Goal: Task Accomplishment & Management: Use online tool/utility

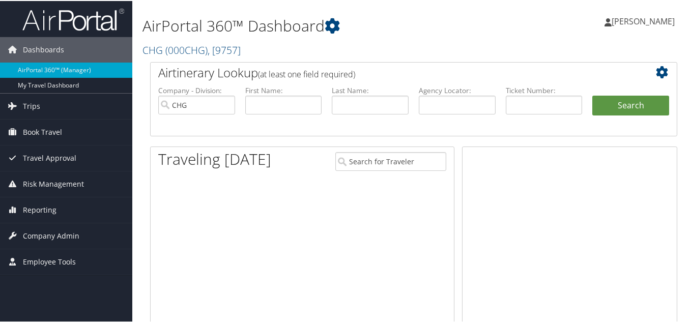
click at [281, 133] on ul "Company - Division: CHG First Name: Last Name: Agency Locator: Departure Date R…" at bounding box center [413, 110] width 521 height 51
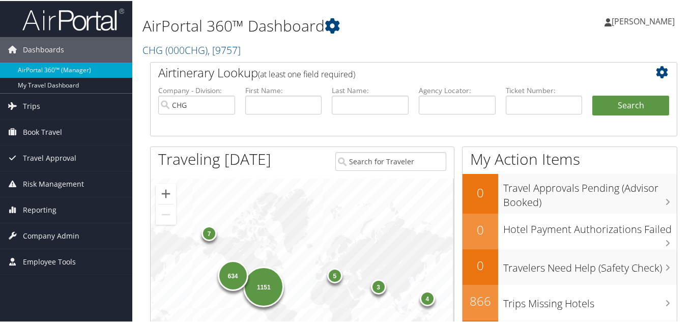
click at [404, 34] on h1 "AirPortal 360™ Dashboard" at bounding box center [324, 24] width 362 height 21
click at [404, 25] on h1 "AirPortal 360™ Dashboard" at bounding box center [324, 24] width 362 height 21
click at [45, 212] on span "Reporting" at bounding box center [40, 209] width 34 height 25
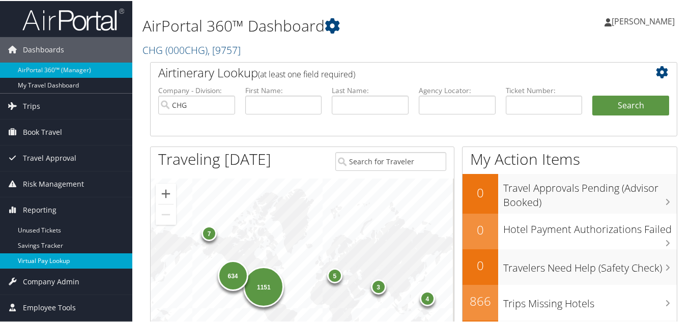
click at [41, 259] on link "Virtual Pay Lookup" at bounding box center [66, 260] width 132 height 15
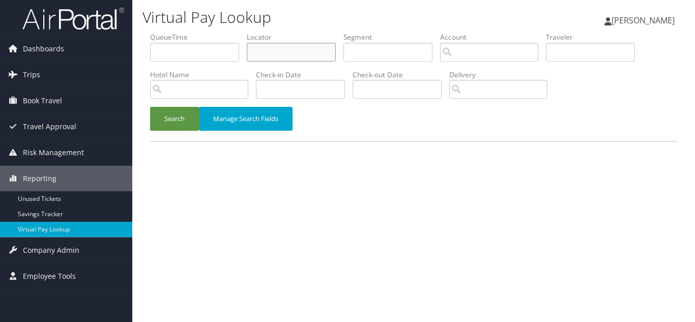
click at [266, 53] on input "text" at bounding box center [291, 52] width 89 height 19
paste input "WTOZBB"
click at [150, 107] on button "Search" at bounding box center [174, 119] width 49 height 24
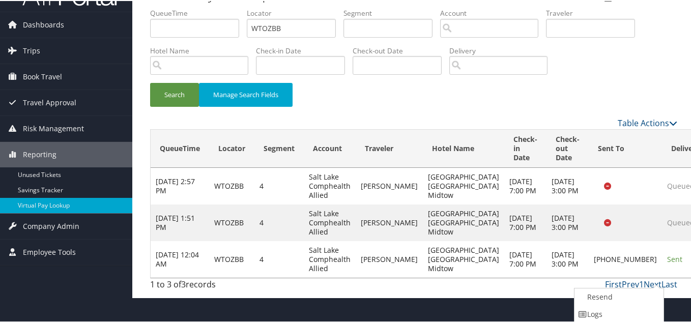
scroll to position [60, 0]
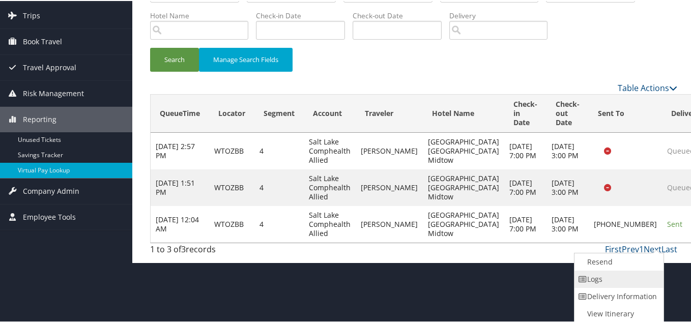
click at [605, 280] on link "Logs" at bounding box center [618, 278] width 87 height 17
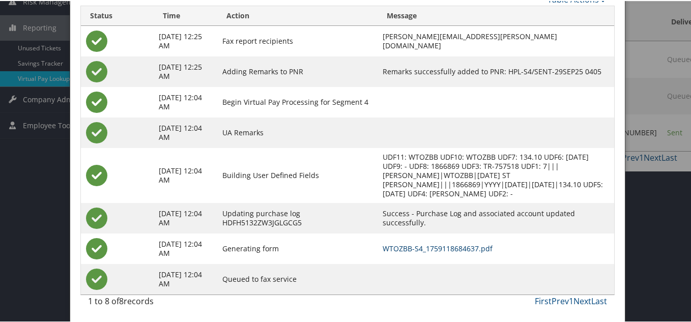
scroll to position [0, 0]
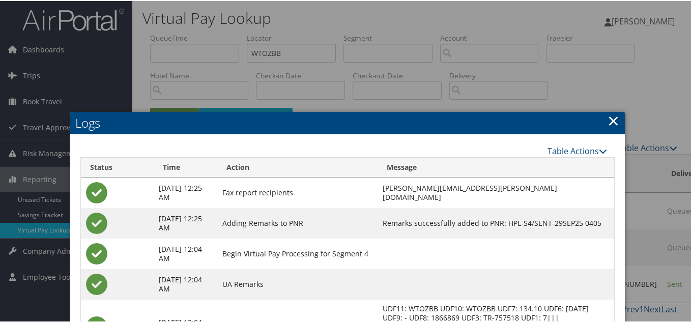
click at [611, 119] on link "×" at bounding box center [614, 119] width 12 height 20
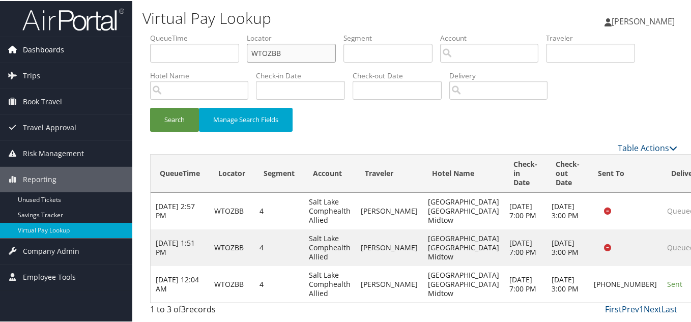
drag, startPoint x: 290, startPoint y: 51, endPoint x: 124, endPoint y: 51, distance: 166.0
click at [124, 51] on div "Dashboards AirPortal 360™ (Manager) My Travel Dashboard Trips Airtinerary® Look…" at bounding box center [347, 161] width 695 height 322
paste input "LRNRAI"
click at [150, 107] on button "Search" at bounding box center [174, 119] width 49 height 24
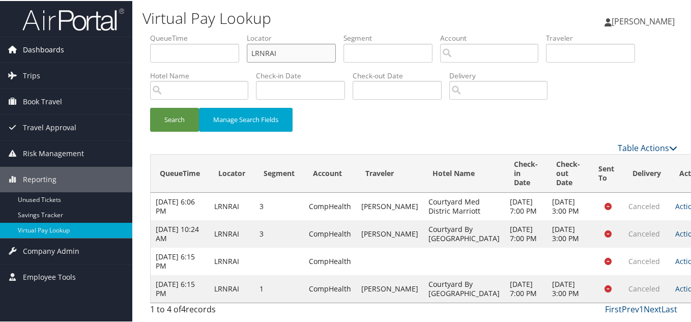
drag, startPoint x: 206, startPoint y: 53, endPoint x: 105, endPoint y: 53, distance: 101.3
click at [109, 53] on div "Dashboards AirPortal 360™ (Manager) My Travel Dashboard Trips Airtinerary® Look…" at bounding box center [347, 161] width 695 height 322
paste input "CYVRFG"
type input "CYVRFG"
click at [150, 107] on button "Search" at bounding box center [174, 119] width 49 height 24
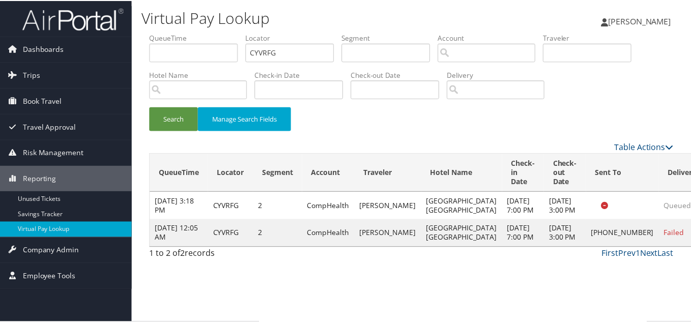
scroll to position [14, 0]
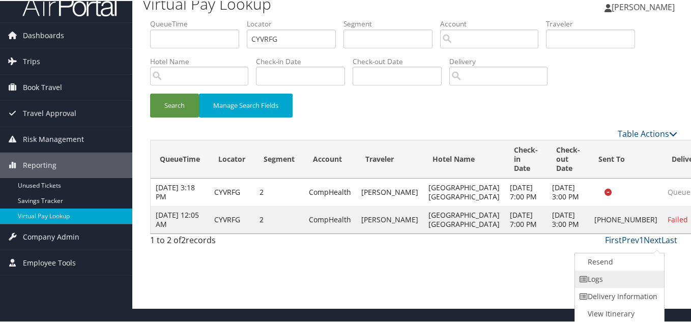
click at [635, 276] on link "Logs" at bounding box center [618, 278] width 87 height 17
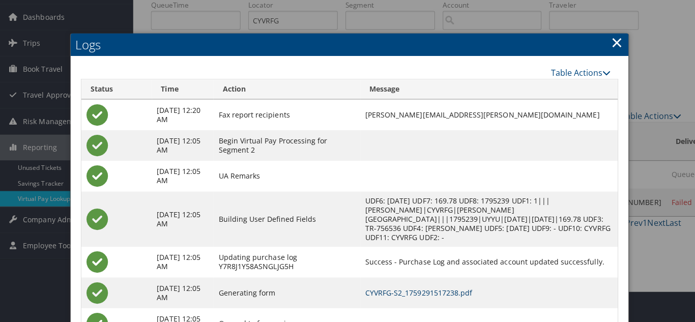
scroll to position [0, 0]
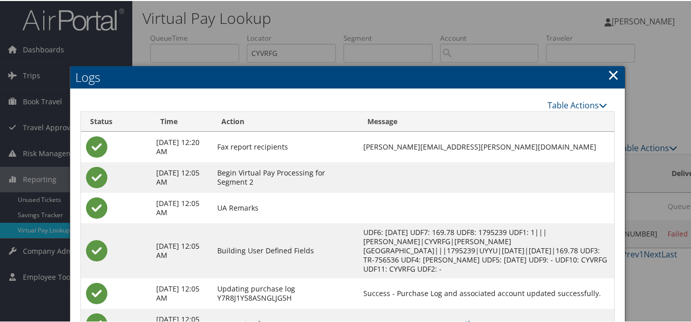
click at [610, 76] on link "×" at bounding box center [614, 74] width 12 height 20
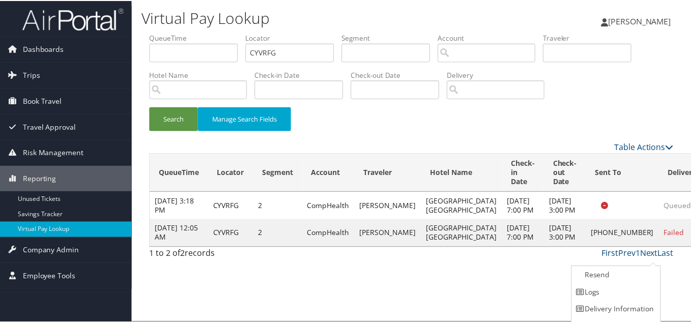
scroll to position [14, 0]
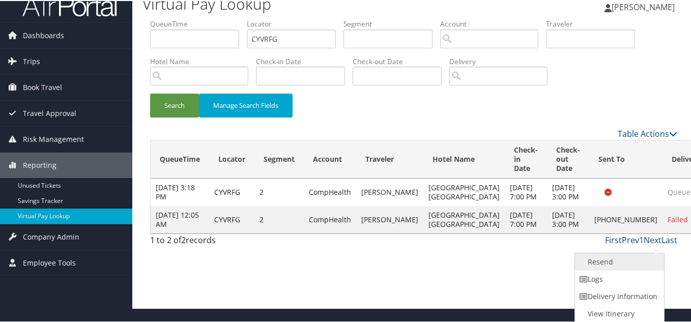
click at [603, 264] on link "Resend" at bounding box center [618, 261] width 87 height 17
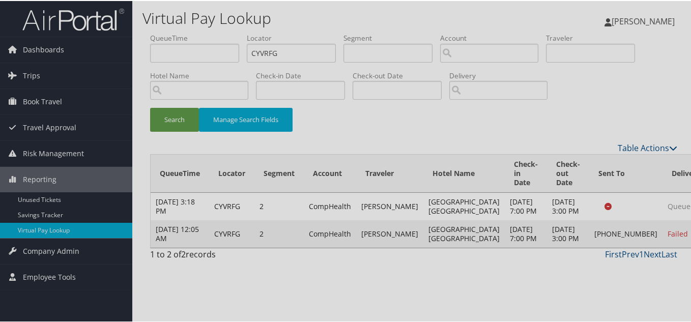
scroll to position [0, 0]
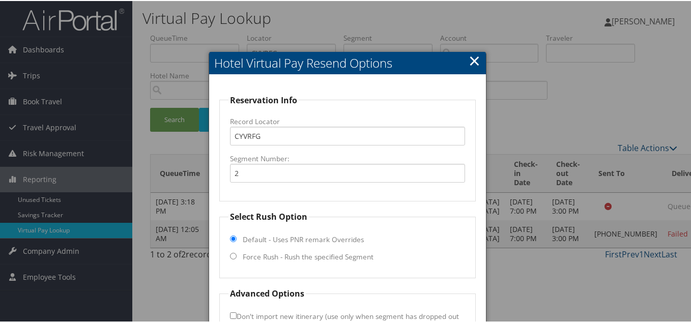
click at [269, 189] on fieldset "Reservation Info Record Locator CYVRFG Segment Number: 2" at bounding box center [347, 147] width 257 height 108
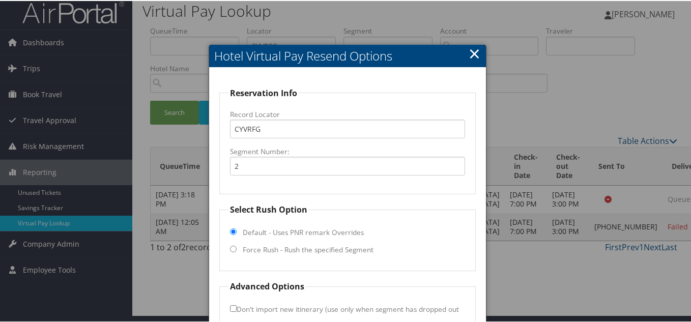
scroll to position [73, 0]
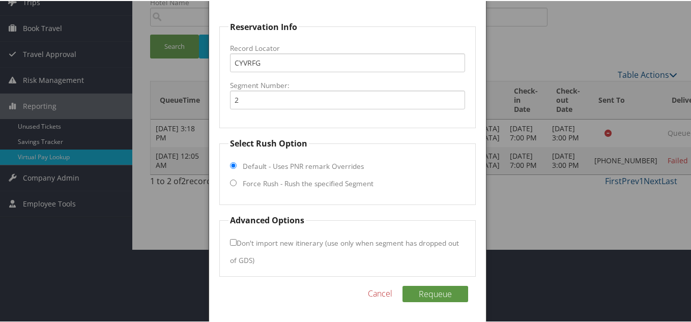
click at [232, 182] on input "Force Rush - Rush the specified Segment" at bounding box center [233, 182] width 7 height 7
radio input "true"
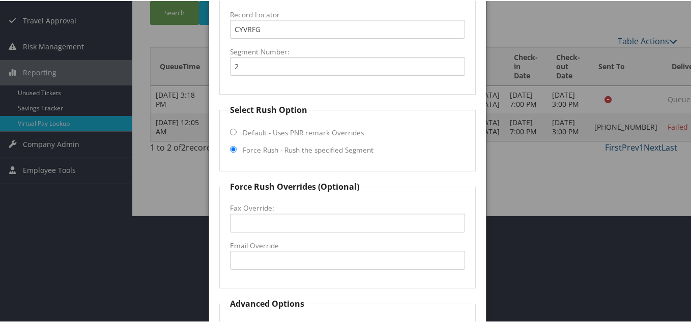
scroll to position [175, 0]
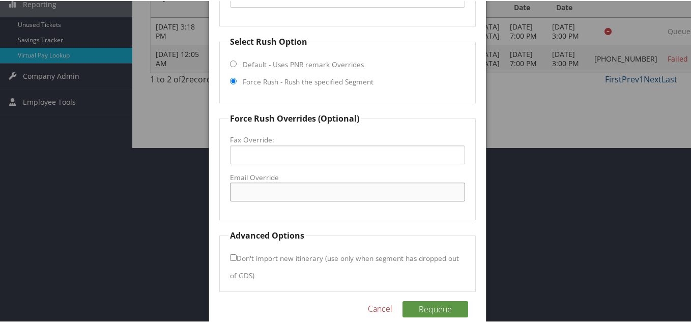
click at [266, 197] on input "Email Override" at bounding box center [347, 191] width 235 height 19
paste input "fd.fism@hotelequities.com"
type input "fd.fism@hotelequities.com"
click at [436, 311] on button "Requeue" at bounding box center [436, 308] width 66 height 16
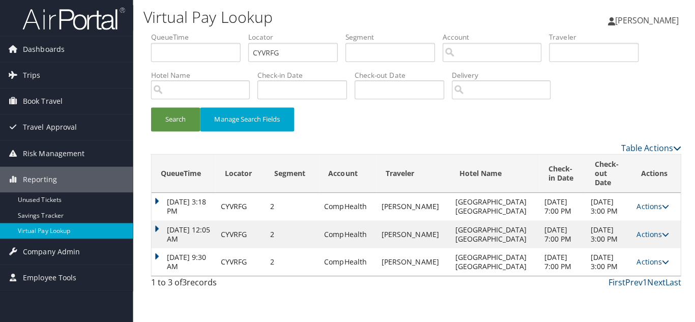
scroll to position [0, 0]
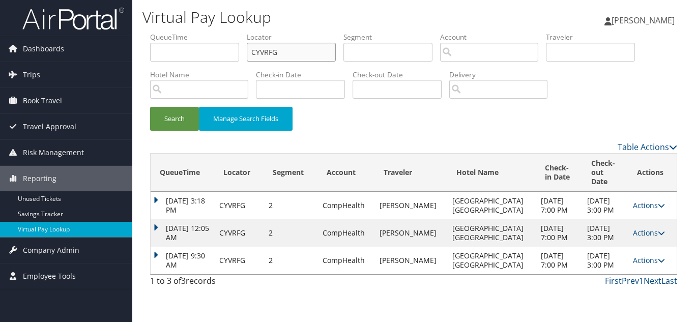
drag, startPoint x: 281, startPoint y: 57, endPoint x: 208, endPoint y: 54, distance: 72.8
click at [210, 32] on ul "QueueTime Locator CYVRFG Segment Account Traveler Hotel Name Check-in Date Chec…" at bounding box center [413, 32] width 527 height 0
paste input "HUUQRQ"
type input "HUUQRQ"
click at [150, 107] on button "Search" at bounding box center [174, 119] width 49 height 24
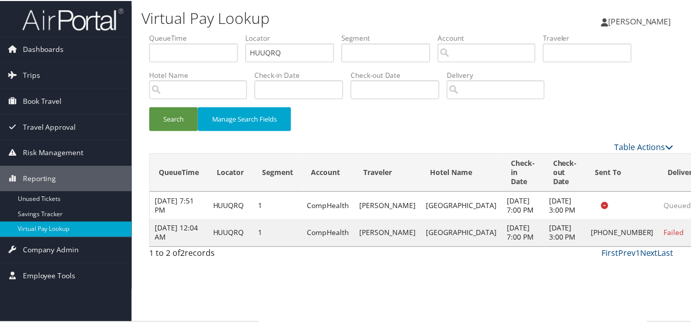
scroll to position [14, 0]
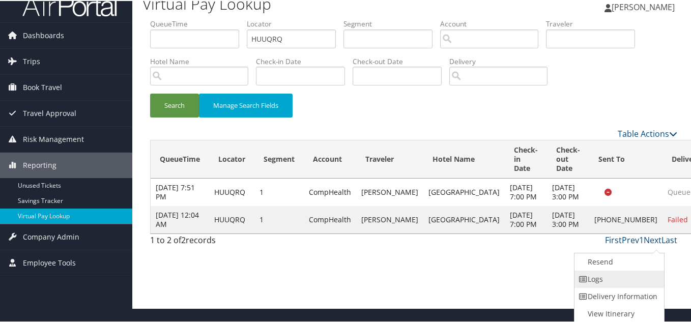
click at [620, 276] on link "Logs" at bounding box center [618, 278] width 87 height 17
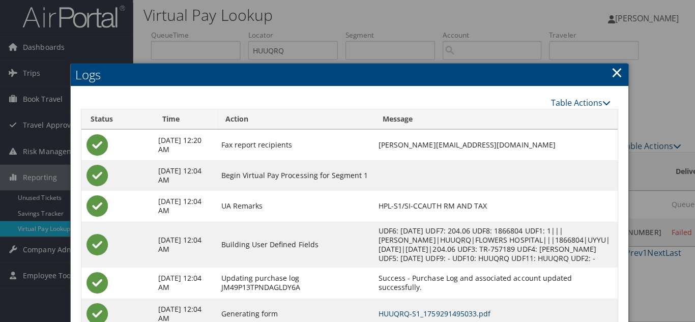
scroll to position [0, 0]
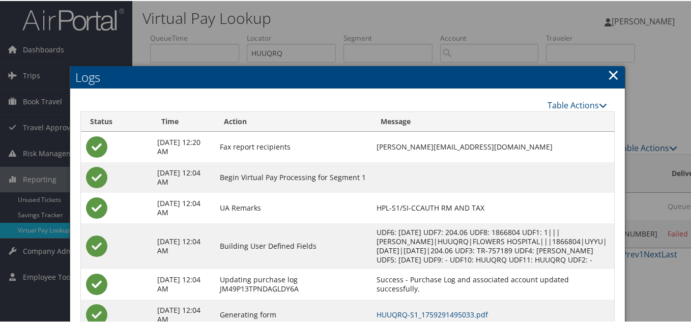
click at [609, 73] on link "×" at bounding box center [614, 74] width 12 height 20
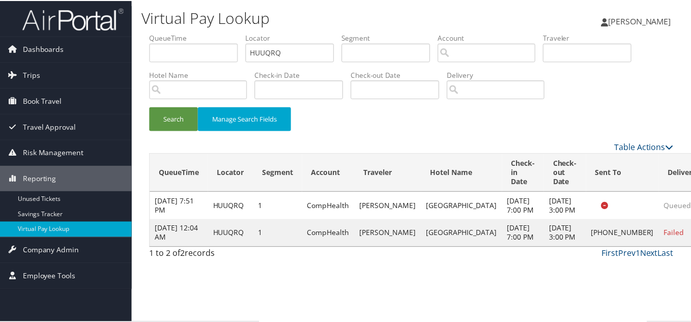
scroll to position [14, 0]
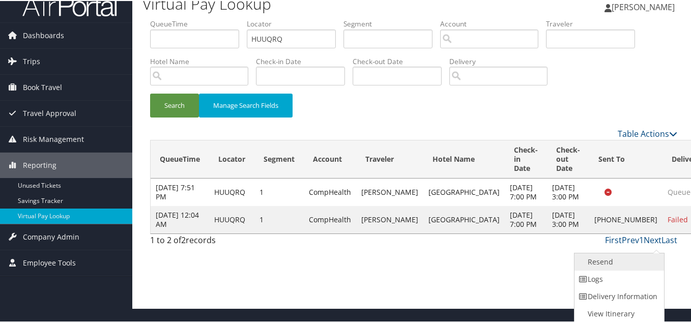
click at [608, 261] on link "Resend" at bounding box center [618, 261] width 87 height 17
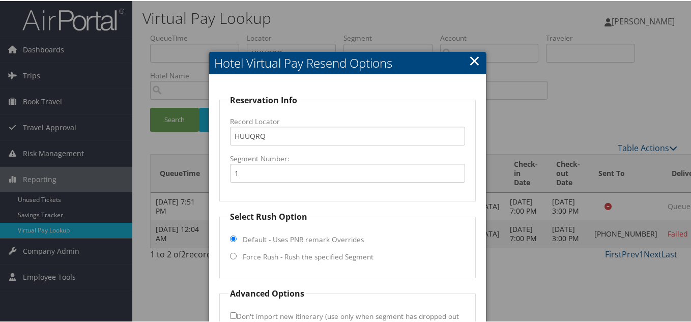
click at [321, 105] on fieldset "Reservation Info Record Locator HUUQRQ Segment Number: 1" at bounding box center [347, 147] width 257 height 108
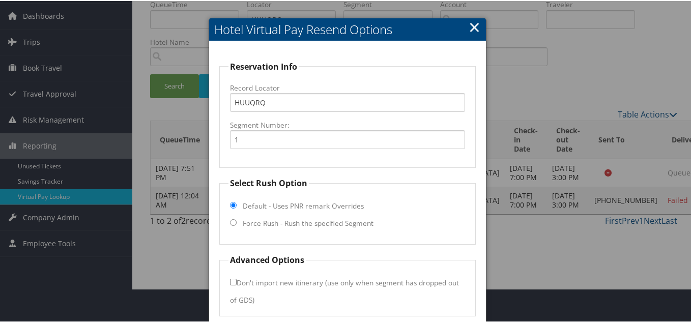
scroll to position [73, 0]
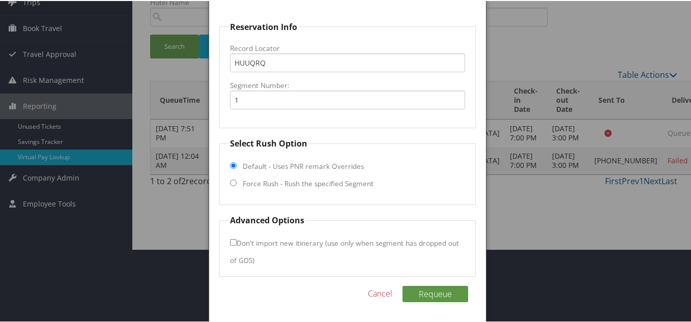
click at [232, 181] on input "Force Rush - Rush the specified Segment" at bounding box center [233, 182] width 7 height 7
radio input "true"
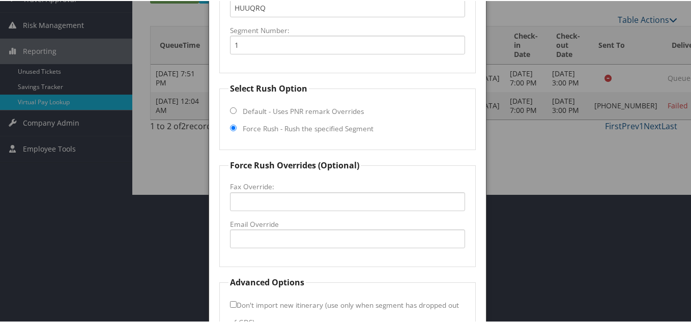
scroll to position [190, 0]
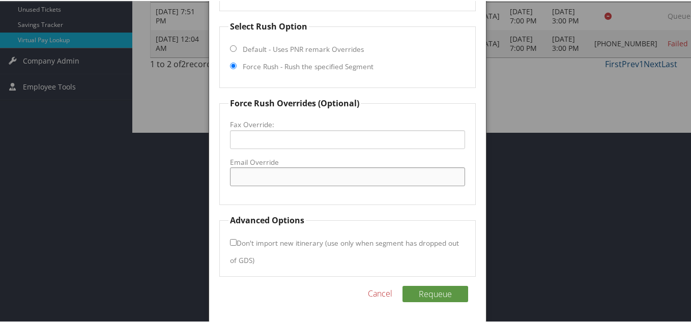
click at [252, 178] on input "Email Override" at bounding box center [347, 175] width 235 height 19
paste input "dhnsh_sales@ramhotels.com"
type input "dhnsh_sales@ramhotels.com"
click at [431, 291] on button "Requeue" at bounding box center [436, 293] width 66 height 16
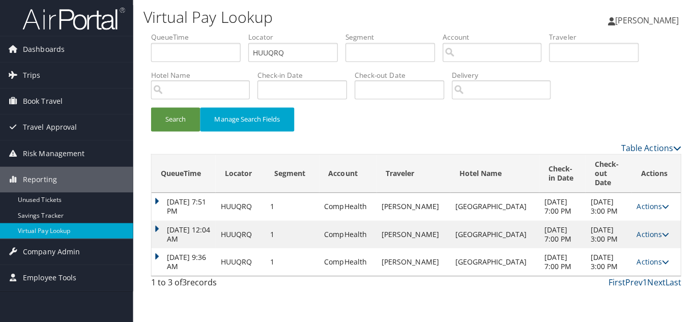
scroll to position [0, 0]
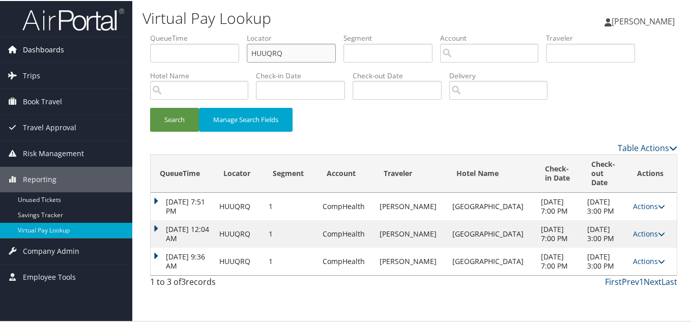
drag, startPoint x: 236, startPoint y: 54, endPoint x: 86, endPoint y: 55, distance: 149.7
click at [86, 55] on div "Dashboards AirPortal 360™ (Manager) My Travel Dashboard Trips Airtinerary® Look…" at bounding box center [347, 161] width 695 height 322
paste input "OTJONS"
click at [150, 107] on button "Search" at bounding box center [174, 119] width 49 height 24
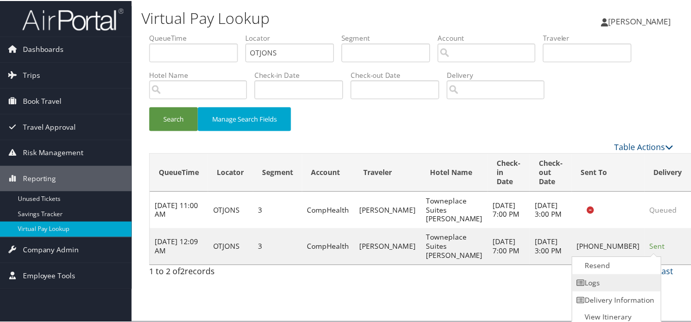
scroll to position [5, 0]
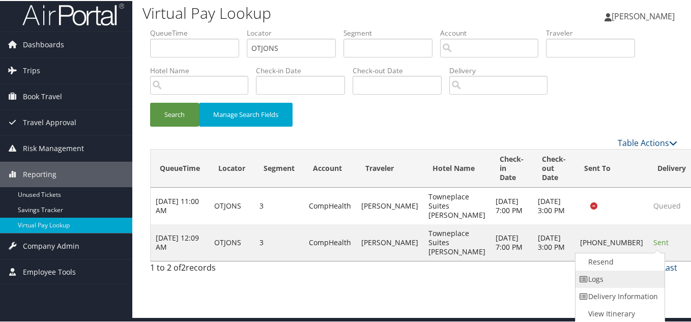
click at [626, 277] on link "Logs" at bounding box center [619, 278] width 87 height 17
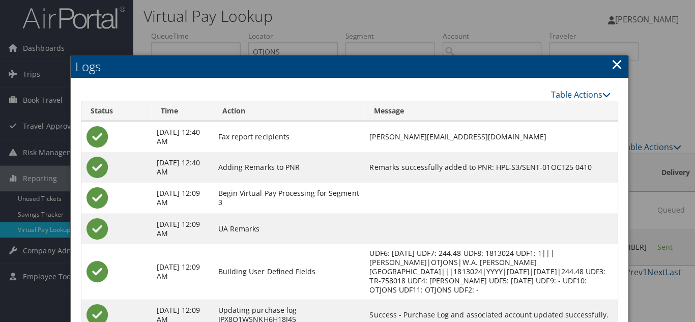
scroll to position [0, 0]
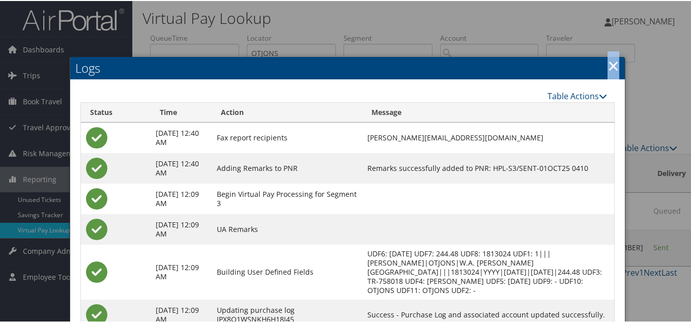
click at [611, 64] on link "×" at bounding box center [614, 64] width 12 height 20
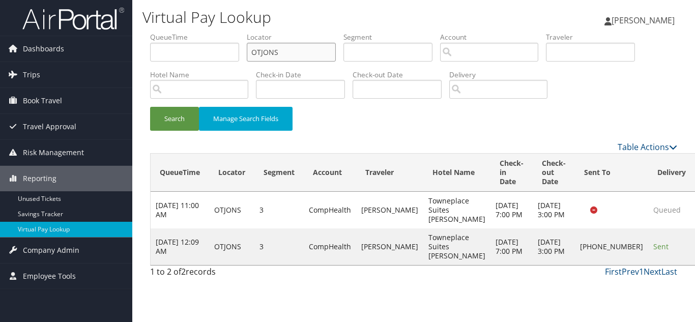
drag, startPoint x: 283, startPoint y: 54, endPoint x: 136, endPoint y: 54, distance: 146.6
click at [136, 54] on div "Virtual Pay Lookup Luke Perry Luke Perry My Settings Travel Agency Contacts Vie…" at bounding box center [413, 161] width 563 height 322
paste input "MFNLEY"
type input "MFNLEY"
click at [150, 107] on button "Search" at bounding box center [174, 119] width 49 height 24
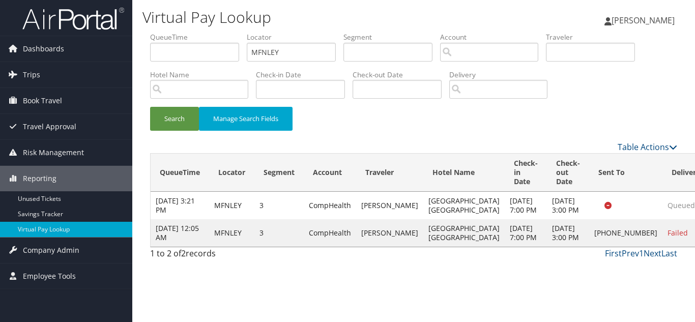
click at [330, 123] on div "Search Manage Search Fields" at bounding box center [414, 124] width 543 height 34
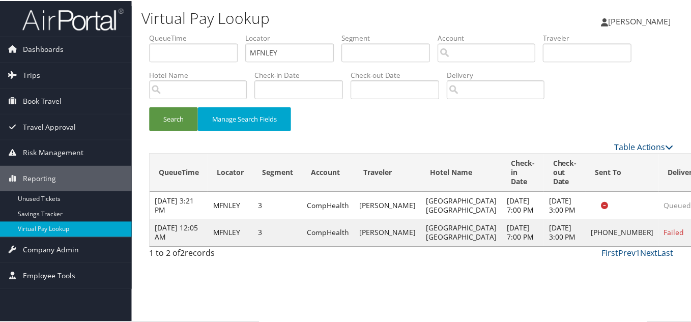
scroll to position [14, 0]
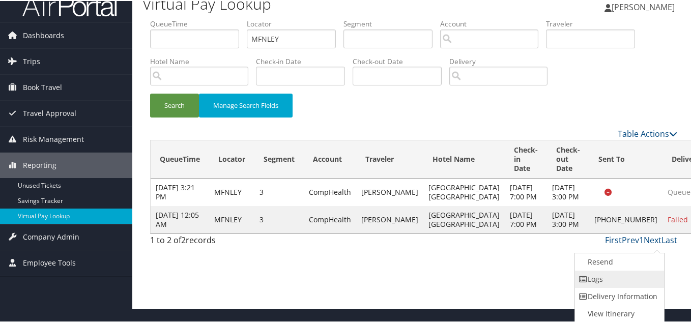
click at [611, 276] on link "Logs" at bounding box center [618, 278] width 87 height 17
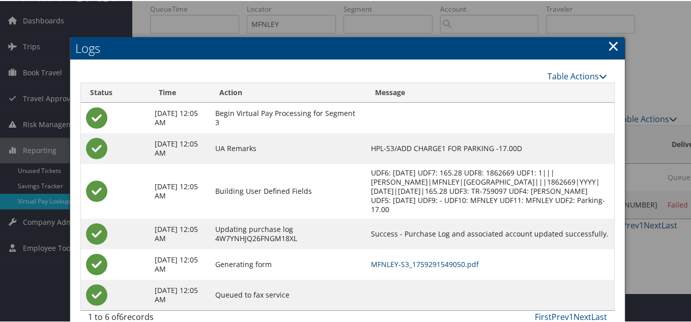
scroll to position [45, 0]
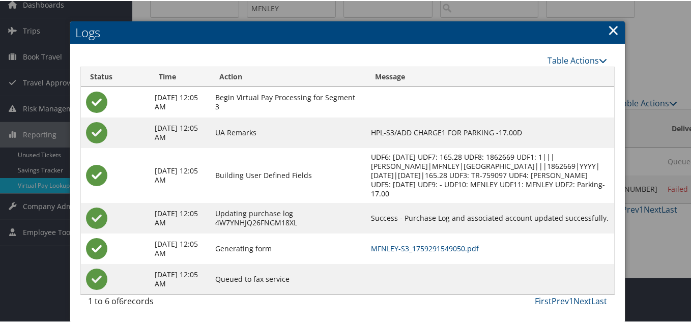
click at [610, 31] on link "×" at bounding box center [614, 29] width 12 height 20
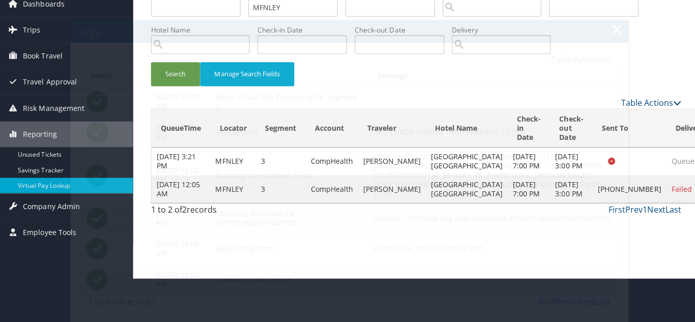
scroll to position [0, 0]
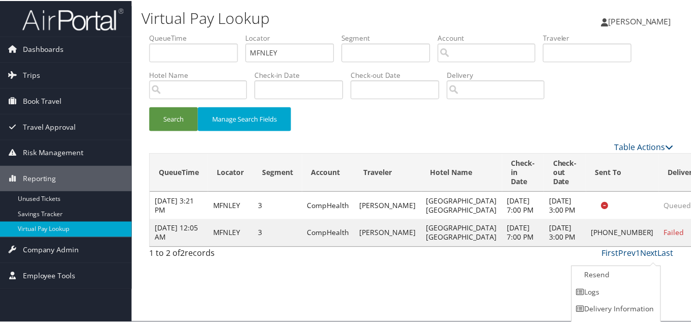
scroll to position [14, 0]
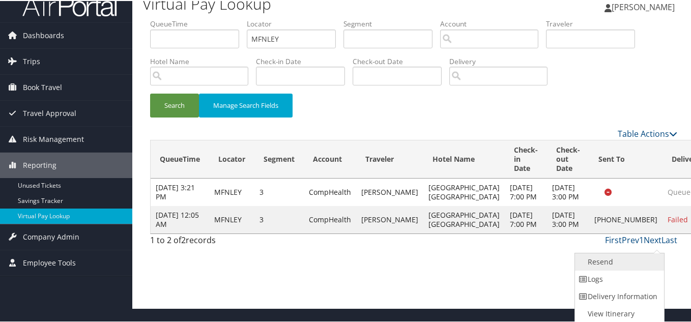
click at [618, 261] on link "Resend" at bounding box center [618, 261] width 87 height 17
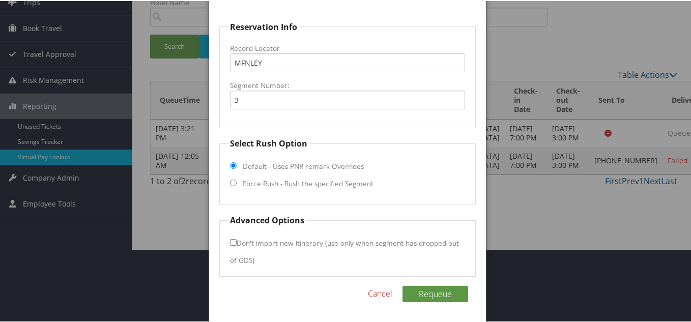
click at [230, 181] on input "Force Rush - Rush the specified Segment" at bounding box center [233, 182] width 7 height 7
radio input "true"
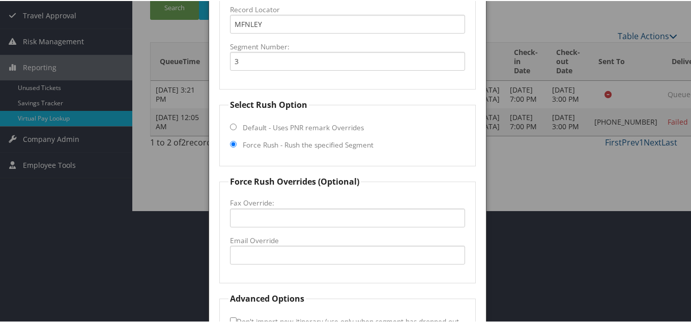
scroll to position [175, 0]
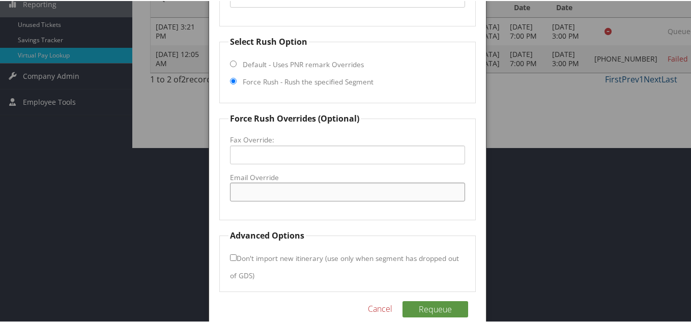
click at [267, 192] on input "Email Override" at bounding box center [347, 191] width 235 height 19
paste input "riontariofd@gmail.com"
type input "riontariofd@gmail.com"
click at [408, 212] on fieldset "Force Rush Overrides (Optional) Fax Override: Email Override riontariofd@gmail.…" at bounding box center [347, 165] width 257 height 108
click at [439, 311] on button "Requeue" at bounding box center [436, 308] width 66 height 16
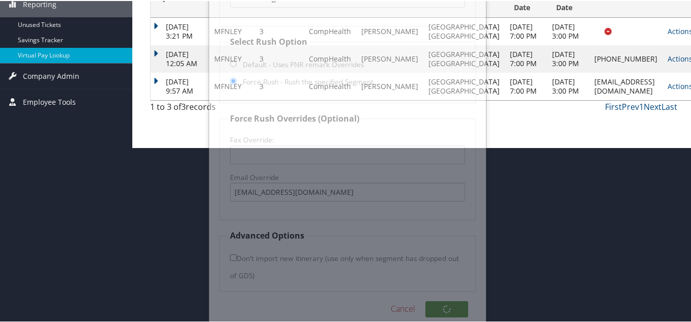
scroll to position [25, 0]
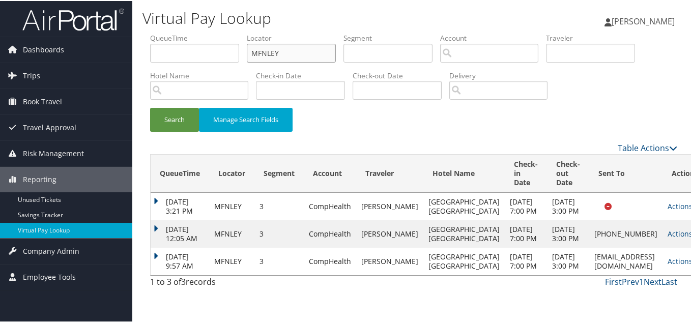
drag, startPoint x: 211, startPoint y: 27, endPoint x: 193, endPoint y: 28, distance: 18.4
click at [197, 32] on ul "QueueTime Locator MFNLEY Segment Account Traveler Hotel Name Check-in Date Chec…" at bounding box center [413, 32] width 527 height 0
paste input "EFAJML"
click at [150, 107] on button "Search" at bounding box center [174, 119] width 49 height 24
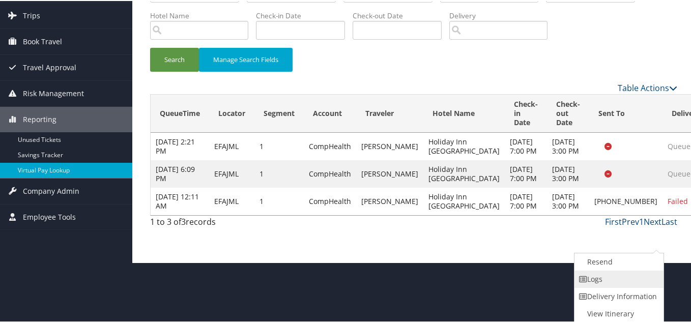
click at [609, 280] on link "Logs" at bounding box center [618, 278] width 87 height 17
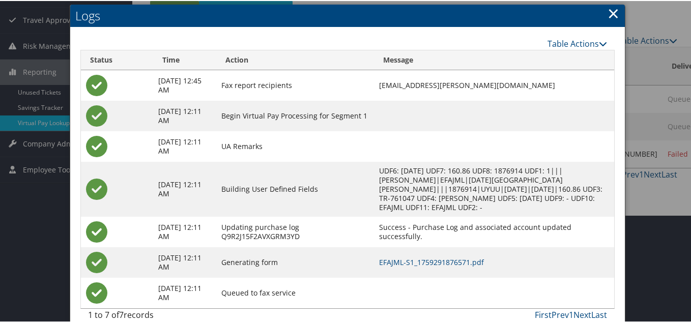
scroll to position [112, 0]
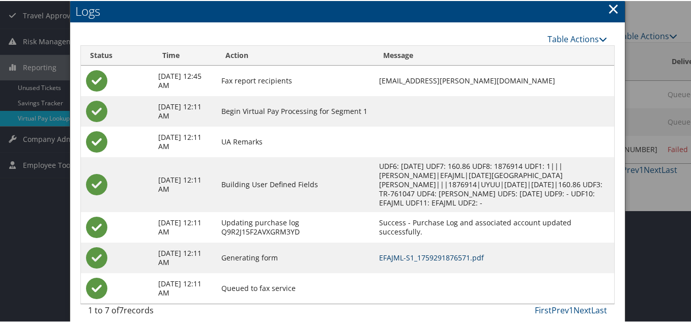
drag, startPoint x: 442, startPoint y: 247, endPoint x: 423, endPoint y: 236, distance: 22.4
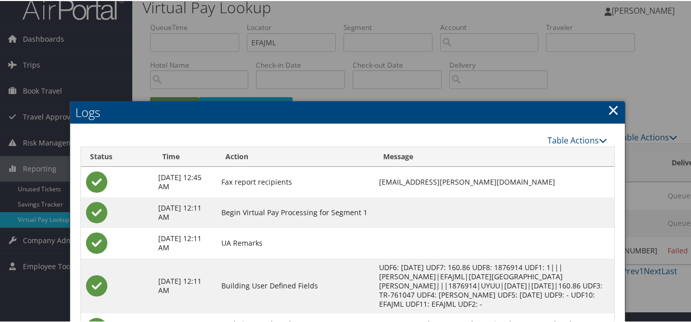
scroll to position [10, 0]
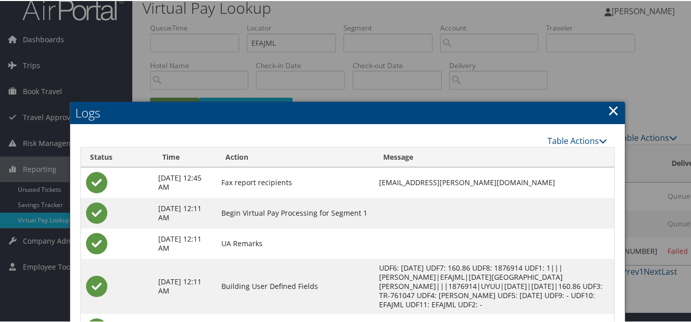
click at [611, 114] on link "×" at bounding box center [614, 109] width 12 height 20
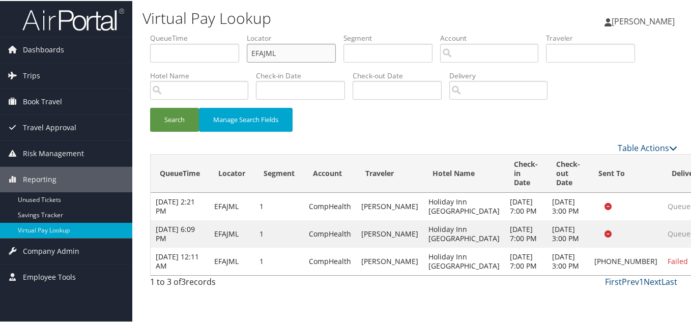
drag, startPoint x: 286, startPoint y: 44, endPoint x: 164, endPoint y: 49, distance: 121.8
click at [174, 32] on ul "QueueTime Locator EFAJML Segment Account Traveler Hotel Name Check-in Date Chec…" at bounding box center [413, 32] width 527 height 0
paste input "MYDDFU"
click at [150, 107] on button "Search" at bounding box center [174, 119] width 49 height 24
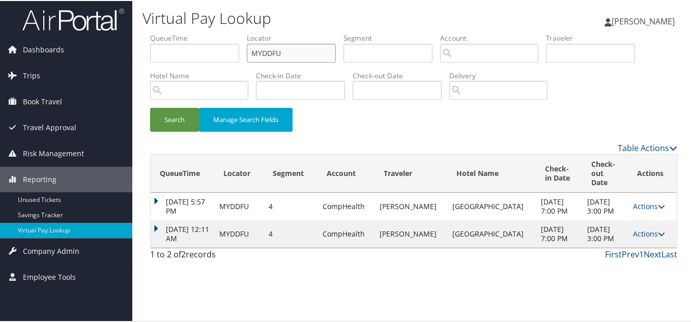
scroll to position [0, 0]
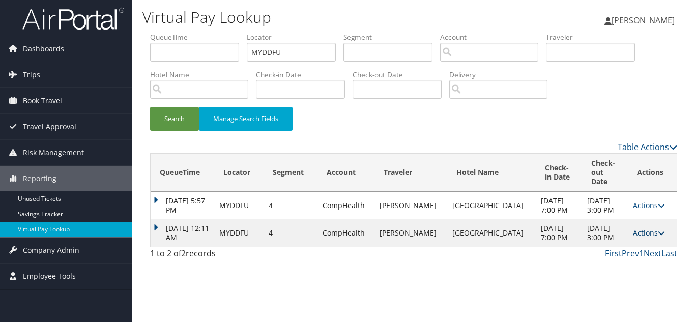
click at [650, 228] on link "Actions" at bounding box center [649, 233] width 32 height 10
click at [626, 254] on link "Logs" at bounding box center [625, 255] width 64 height 17
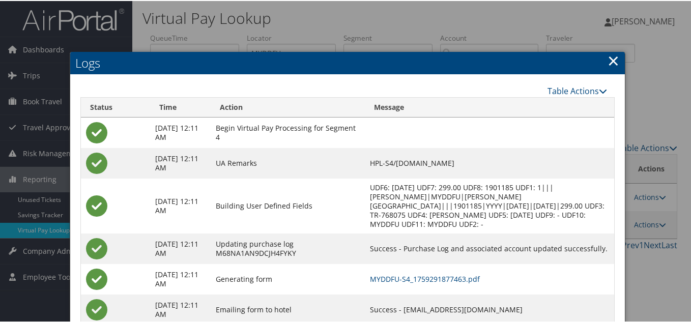
click at [608, 59] on link "×" at bounding box center [614, 59] width 12 height 20
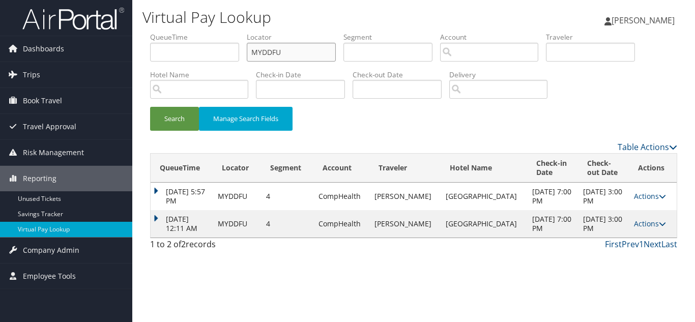
drag, startPoint x: 277, startPoint y: 54, endPoint x: 132, endPoint y: 53, distance: 144.6
click at [132, 53] on div "Virtual Pay Lookup Luke Perry Luke Perry My Settings Travel Agency Contacts Vie…" at bounding box center [413, 161] width 563 height 322
paste input "QMPXV"
click at [150, 107] on button "Search" at bounding box center [174, 119] width 49 height 24
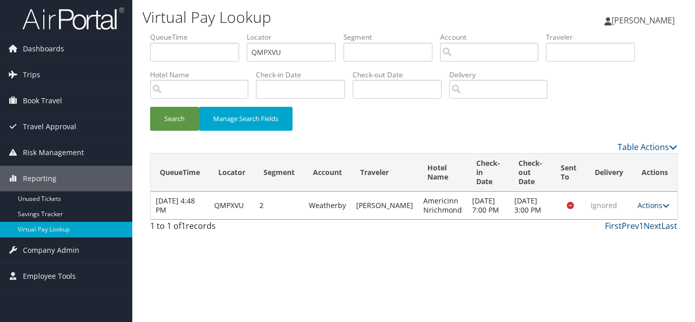
click at [651, 206] on link "Actions" at bounding box center [654, 206] width 32 height 10
click at [641, 240] on link "Logs" at bounding box center [635, 237] width 64 height 17
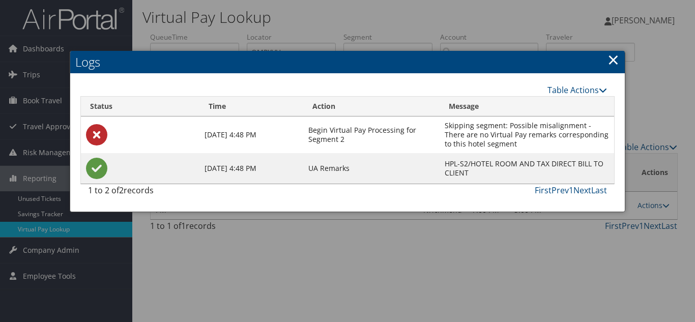
click at [614, 61] on link "×" at bounding box center [614, 59] width 12 height 20
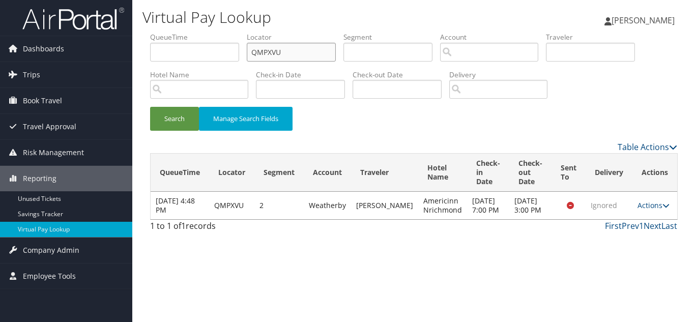
click at [298, 51] on input "QMPXVU" at bounding box center [291, 52] width 89 height 19
click at [150, 107] on button "Search" at bounding box center [174, 119] width 49 height 24
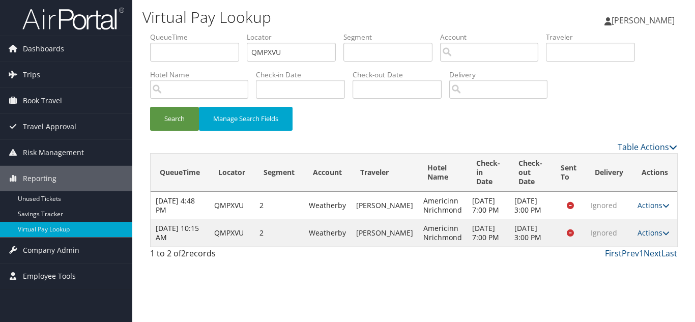
click at [659, 238] on link "Actions" at bounding box center [654, 233] width 32 height 10
click at [643, 278] on link "Logs" at bounding box center [634, 278] width 64 height 17
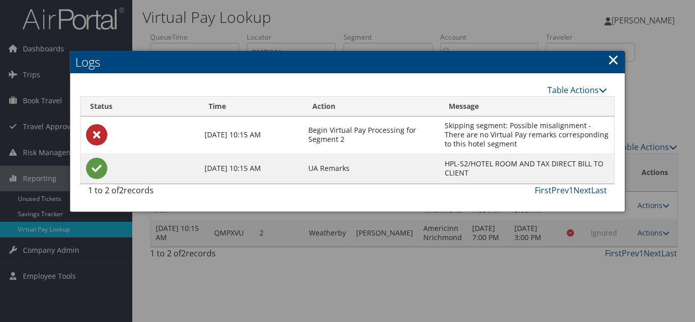
click at [614, 59] on link "×" at bounding box center [614, 59] width 12 height 20
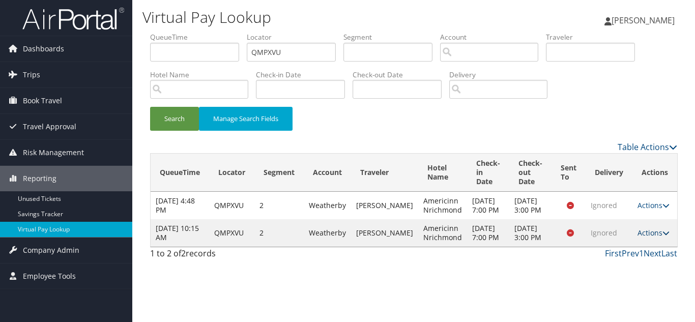
click at [663, 237] on icon at bounding box center [666, 233] width 7 height 7
click at [648, 292] on link "View Itinerary" at bounding box center [634, 296] width 64 height 17
click at [659, 238] on link "Actions" at bounding box center [654, 233] width 32 height 10
click at [631, 280] on link "Logs" at bounding box center [634, 278] width 64 height 17
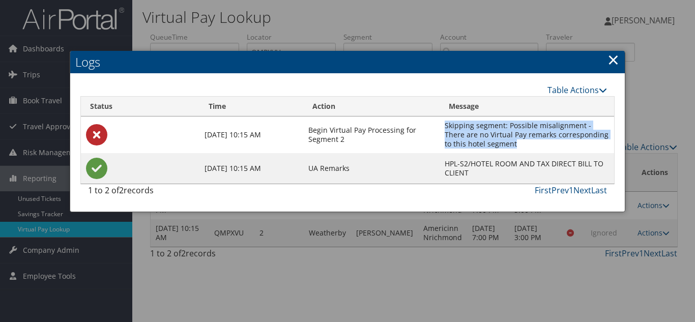
drag, startPoint x: 449, startPoint y: 126, endPoint x: 497, endPoint y: 143, distance: 51.2
click at [497, 143] on td "Skipping segment: Possible misalignment - There are no Virtual Pay remarks corr…" at bounding box center [527, 135] width 175 height 37
copy td "Skipping segment: Possible misalignment - There are no Virtual Pay remarks corr…"
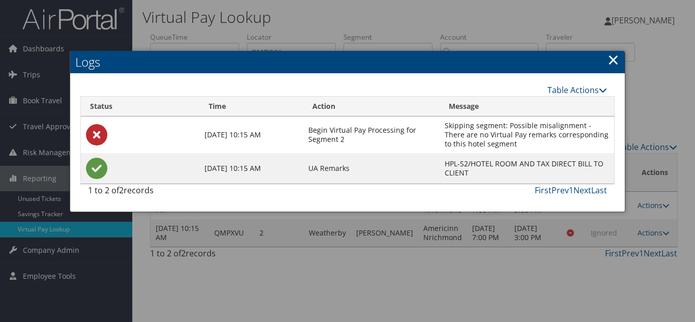
drag, startPoint x: 614, startPoint y: 58, endPoint x: 682, endPoint y: 71, distance: 69.5
click at [614, 58] on link "×" at bounding box center [614, 59] width 12 height 20
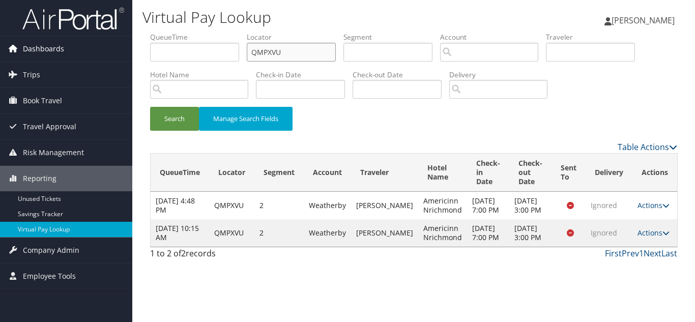
drag, startPoint x: 296, startPoint y: 51, endPoint x: 79, endPoint y: 53, distance: 216.9
click at [81, 52] on div "Dashboards AirPortal 360™ (Manager) My Travel Dashboard Trips Airtinerary® Look…" at bounding box center [347, 161] width 695 height 322
paste input "SGAWPJ"
type input "SGAWPJ"
click at [150, 107] on button "Search" at bounding box center [174, 119] width 49 height 24
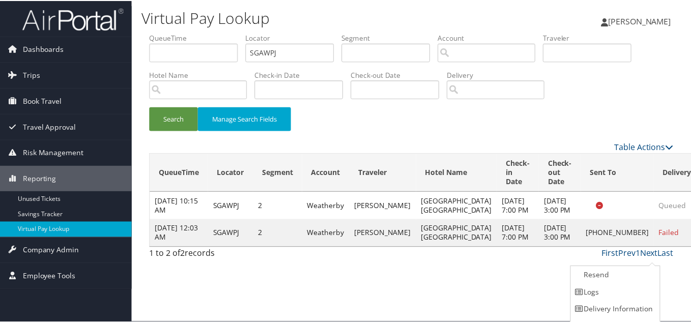
scroll to position [14, 0]
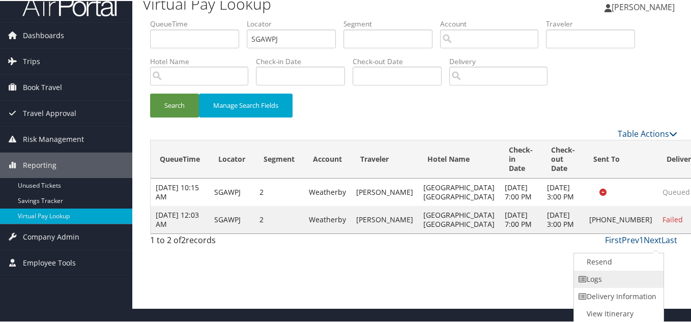
click at [632, 282] on link "Logs" at bounding box center [617, 278] width 87 height 17
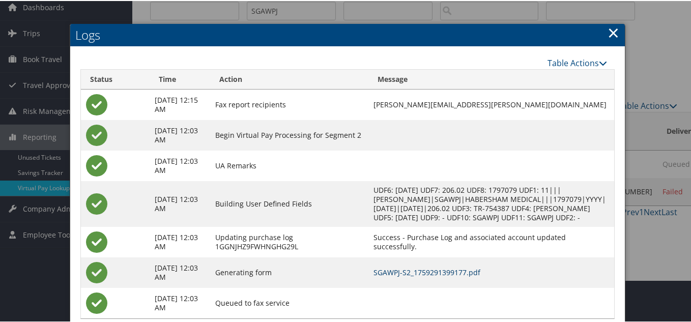
scroll to position [24, 0]
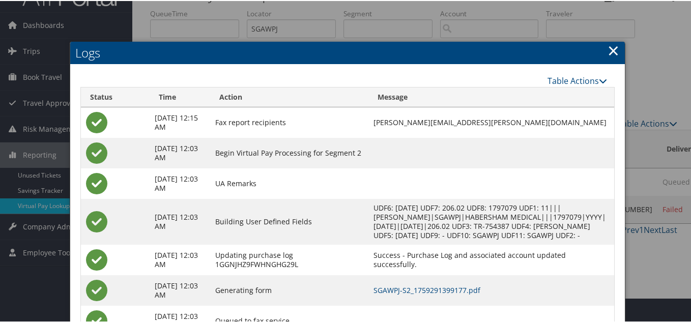
click at [611, 49] on link "×" at bounding box center [614, 49] width 12 height 20
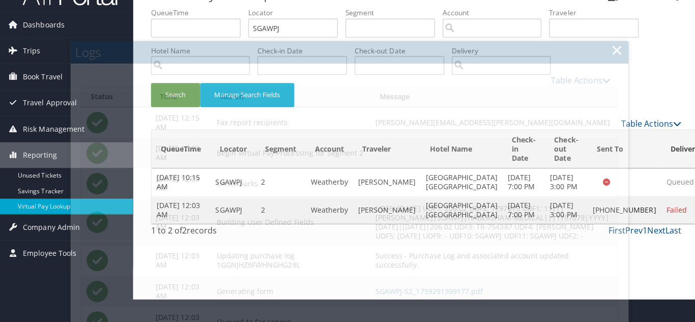
scroll to position [0, 0]
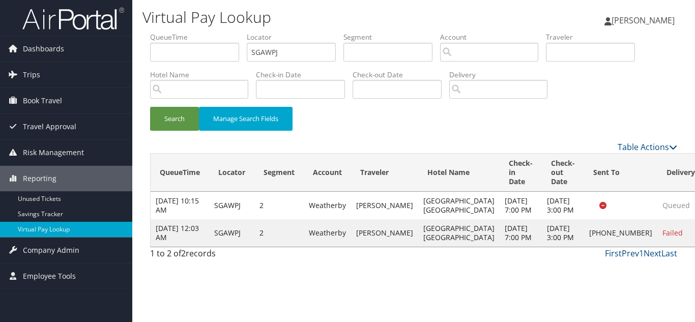
click at [481, 127] on div "Search Manage Search Fields" at bounding box center [414, 124] width 543 height 34
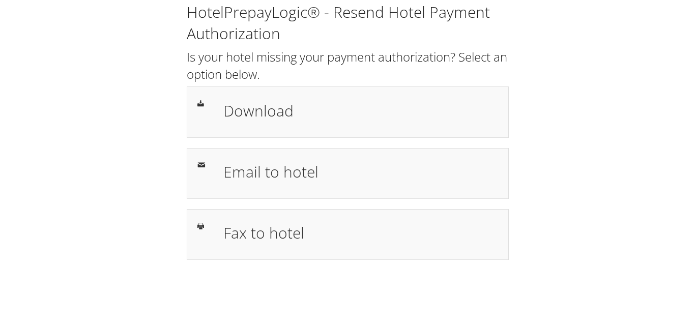
click at [288, 174] on h1 "Email to hotel" at bounding box center [361, 171] width 274 height 23
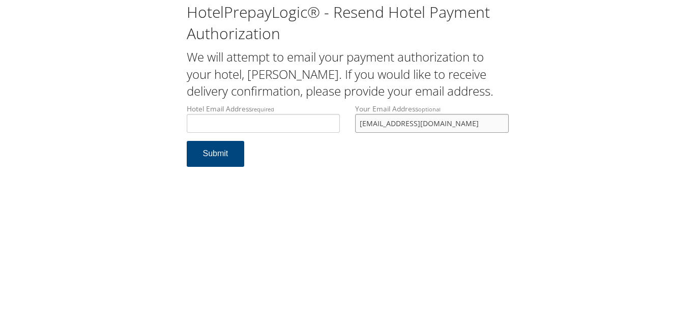
drag, startPoint x: 455, startPoint y: 141, endPoint x: 297, endPoint y: 143, distance: 157.8
click at [297, 141] on div "Hotel Email Address required Hotel email address is required Your Email Address…" at bounding box center [348, 122] width 338 height 37
click at [256, 133] on input "Hotel Email Address required" at bounding box center [264, 123] width 154 height 19
type input "[EMAIL_ADDRESS][DOMAIN_NAME]"
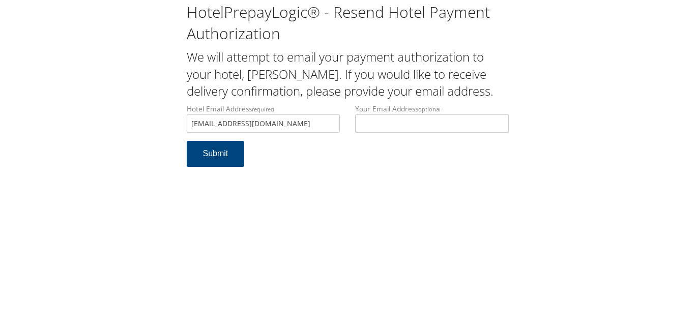
click at [403, 217] on div "HotelPrepayLogic® - Resend Hotel Payment Authorization We will attempt to email…" at bounding box center [347, 161] width 695 height 322
click at [209, 167] on button "Submit" at bounding box center [216, 154] width 58 height 26
click at [298, 177] on form "Hotel Email Address required [EMAIL_ADDRESS][DOMAIN_NAME] Hotel email address i…" at bounding box center [348, 140] width 322 height 73
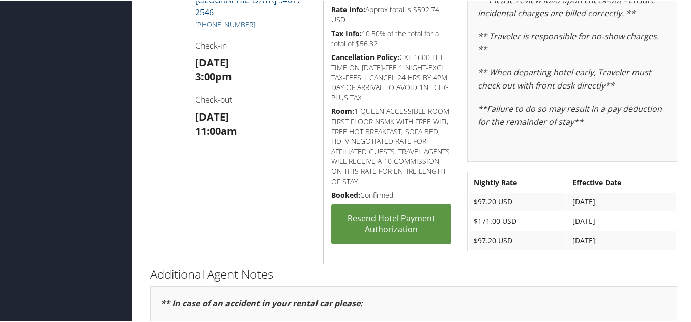
scroll to position [509, 0]
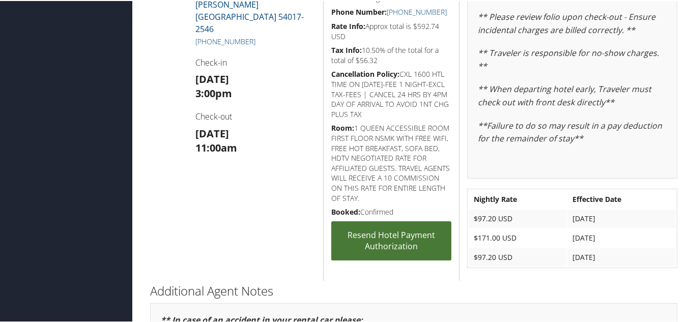
click at [388, 237] on link "Resend Hotel Payment Authorization" at bounding box center [391, 239] width 120 height 39
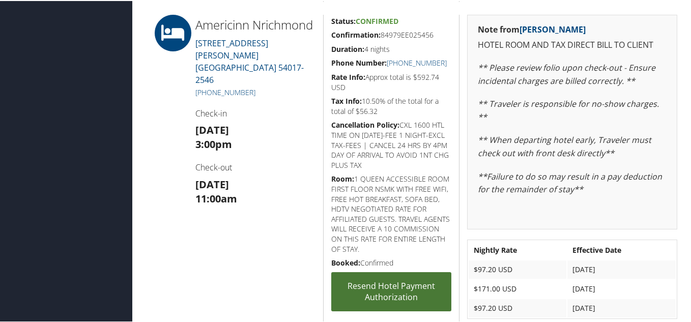
scroll to position [463, 0]
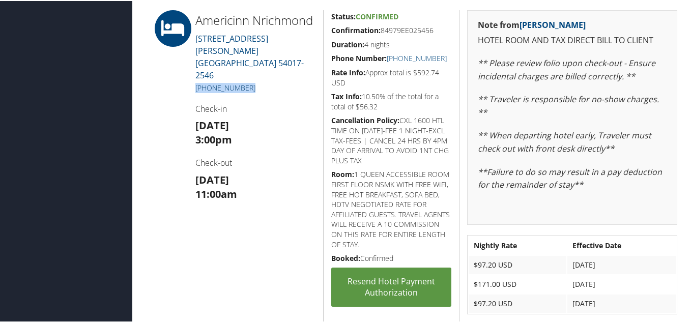
drag, startPoint x: 245, startPoint y: 94, endPoint x: 196, endPoint y: 94, distance: 49.4
click at [196, 92] on h5 "[PHONE_NUMBER]" at bounding box center [255, 87] width 121 height 10
copy link "[PHONE_NUMBER]"
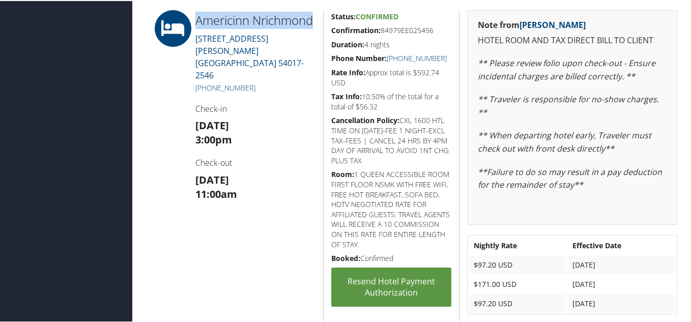
drag, startPoint x: 198, startPoint y: 20, endPoint x: 256, endPoint y: 33, distance: 58.8
click at [256, 28] on h2 "Americinn Nrichmond" at bounding box center [255, 19] width 121 height 17
copy h2 "Americinn Nrichmond"
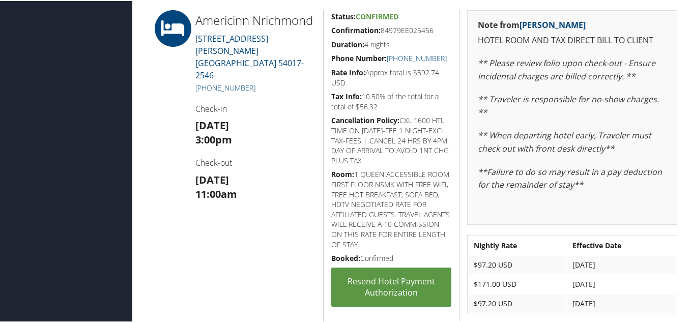
click at [173, 163] on div at bounding box center [165, 167] width 45 height 317
click at [274, 221] on div "Americinn Nrichmond [STREET_ADDRESS][PERSON_NAME] [PHONE_NUMBER] Check-in [DATE…" at bounding box center [256, 167] width 136 height 317
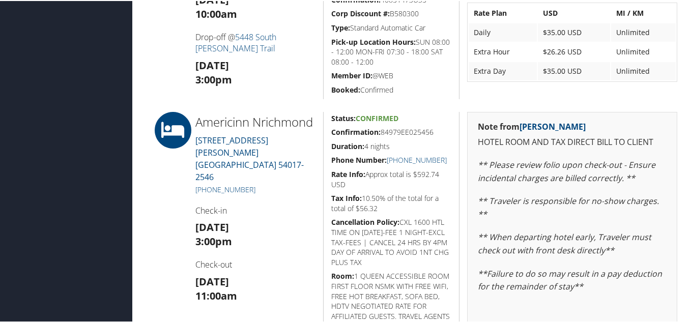
scroll to position [412, 0]
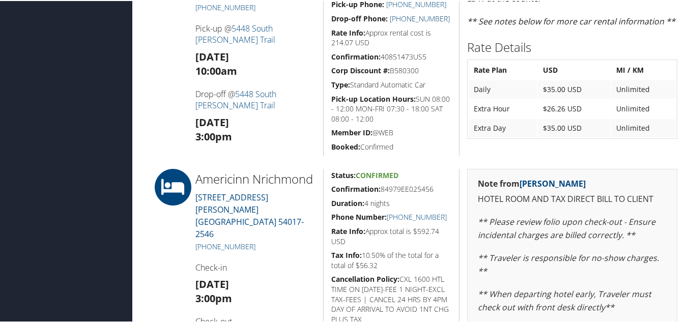
scroll to position [208, 0]
